Goal: Browse casually

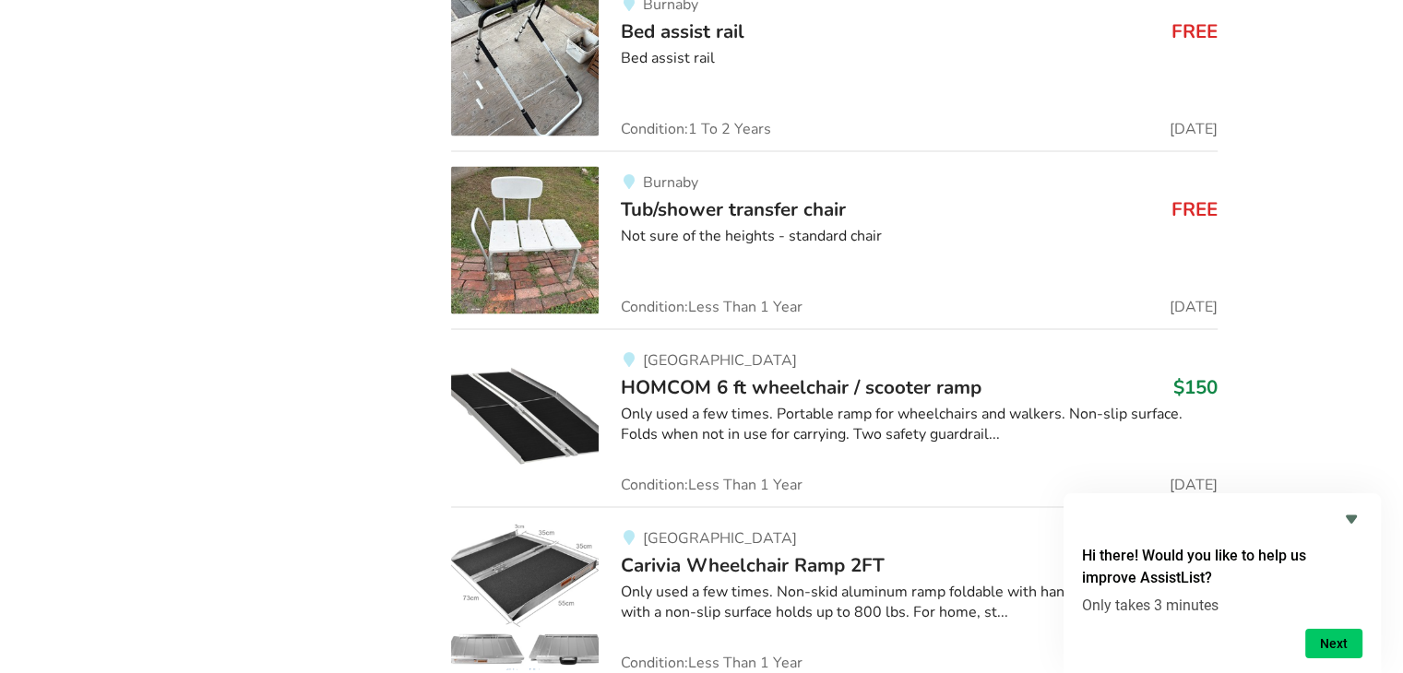
scroll to position [1808, 0]
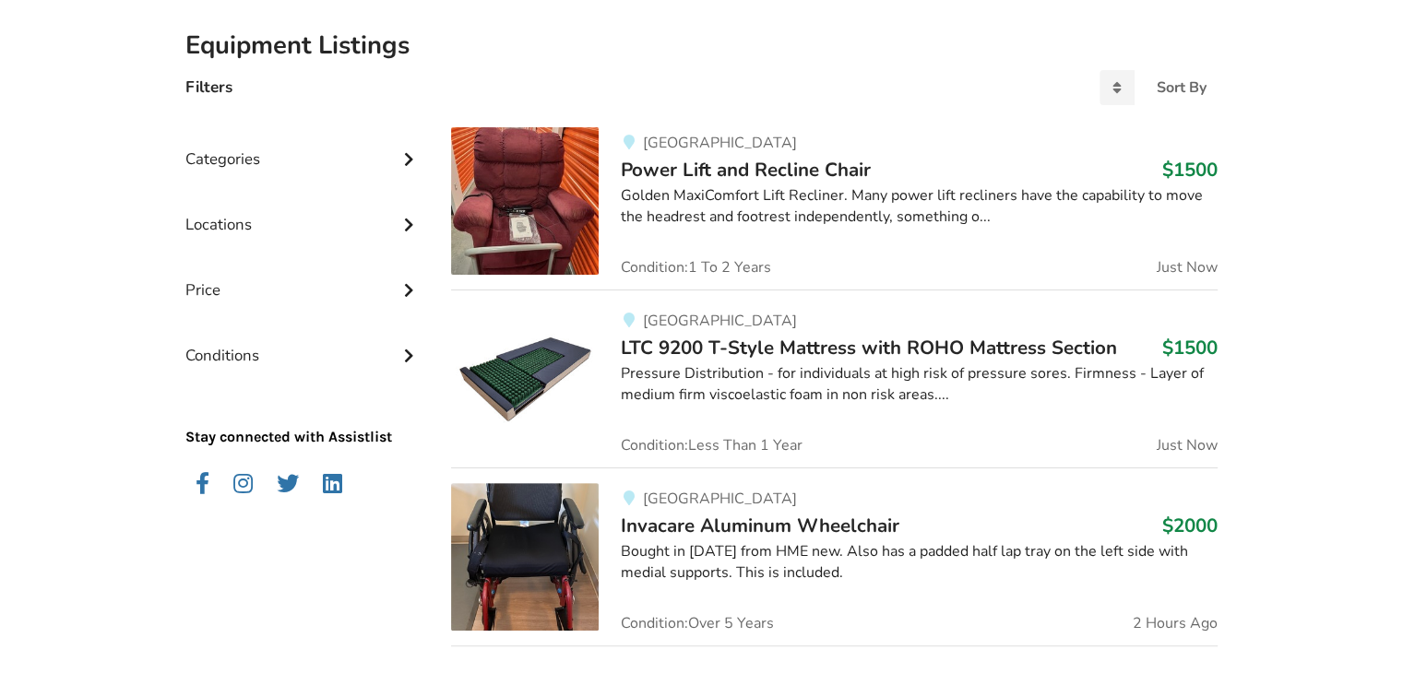
scroll to position [422, 0]
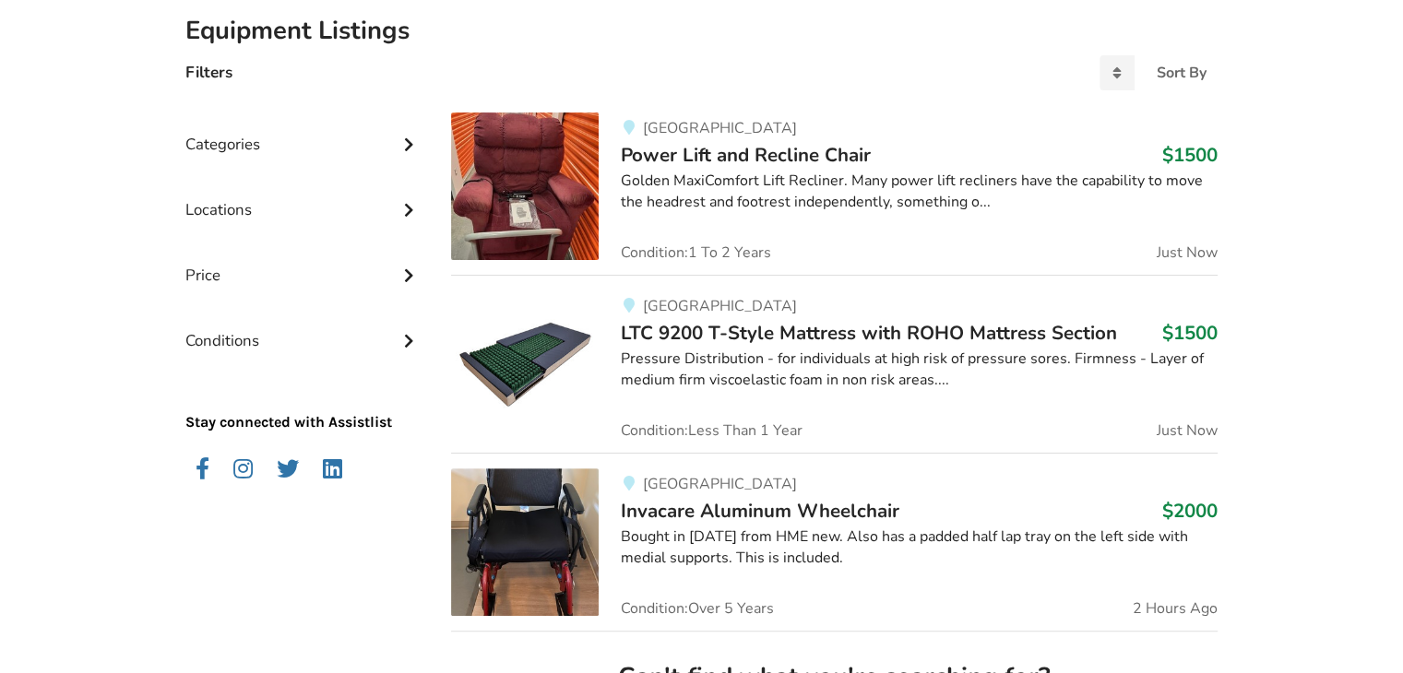
click at [403, 206] on icon at bounding box center [408, 208] width 18 height 16
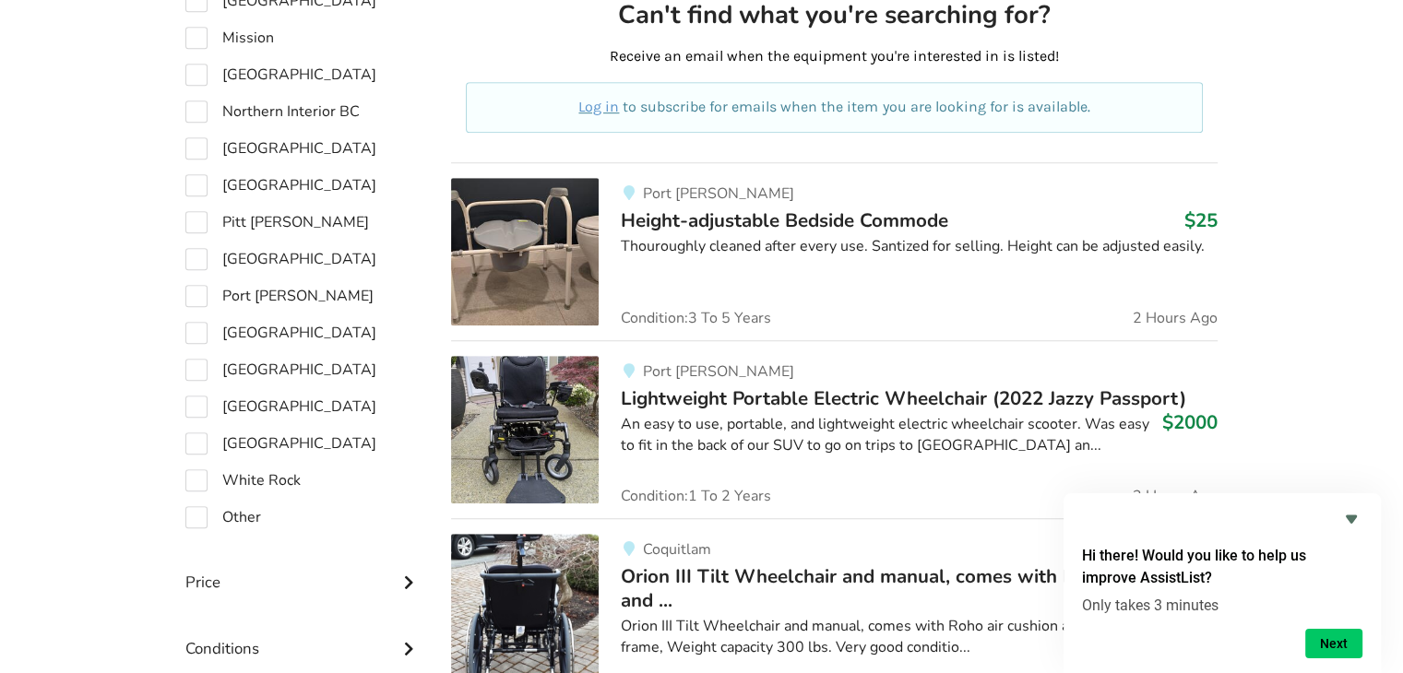
scroll to position [1086, 0]
